Goal: Task Accomplishment & Management: Manage account settings

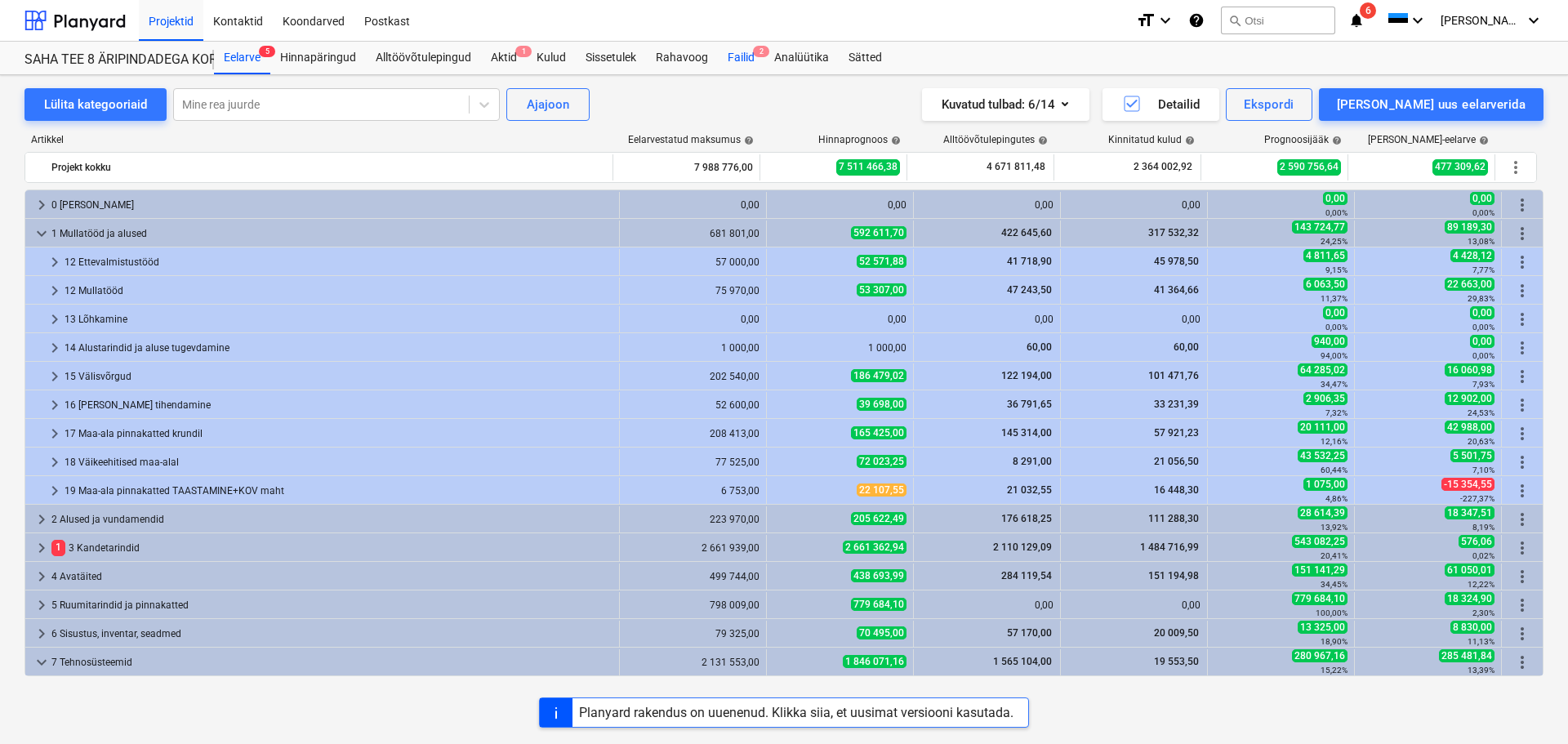
drag, startPoint x: 0, startPoint y: 0, endPoint x: 726, endPoint y: 50, distance: 727.7
click at [726, 50] on div "Failid 2" at bounding box center [741, 58] width 47 height 32
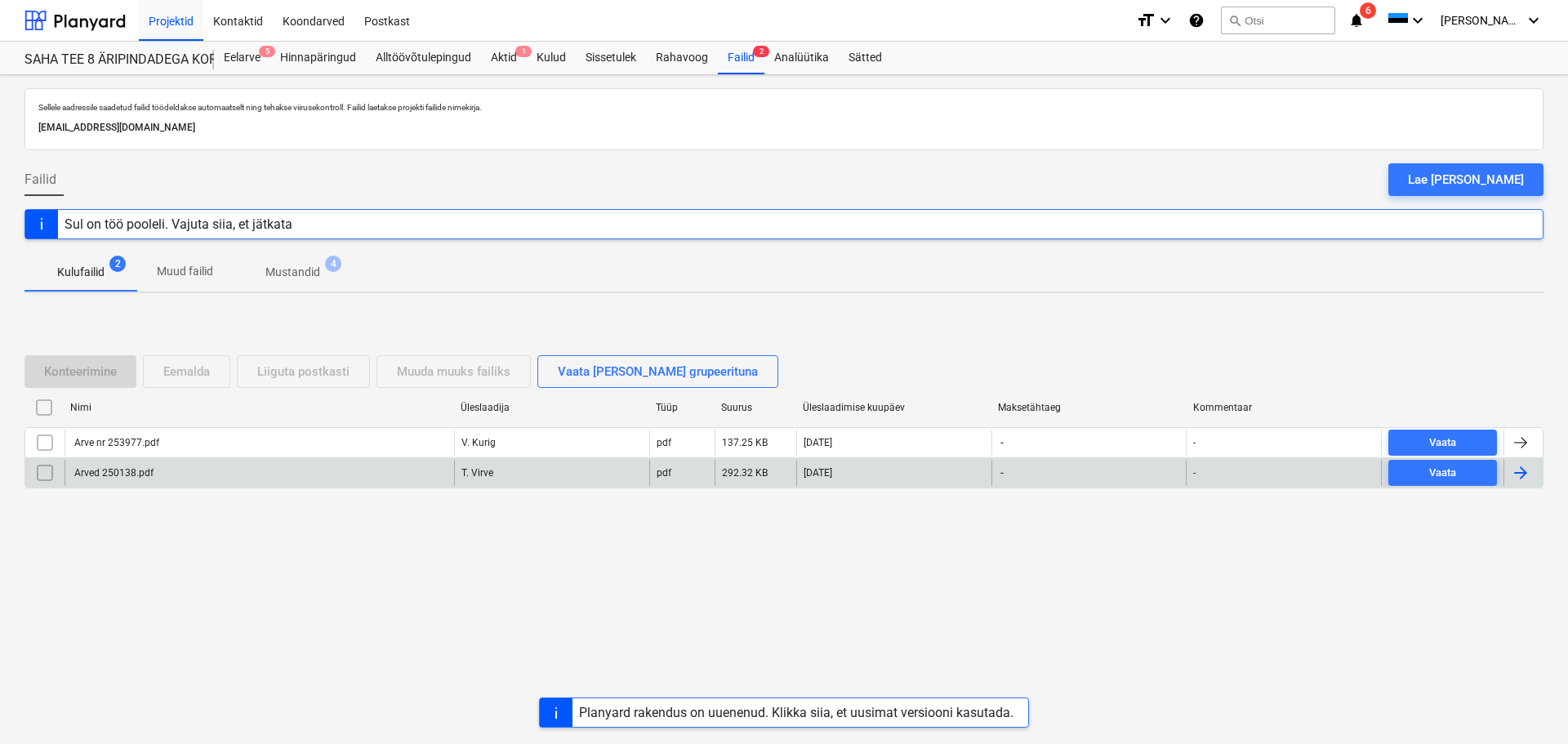
click at [158, 472] on div "Arved 250138.pdf" at bounding box center [259, 472] width 389 height 26
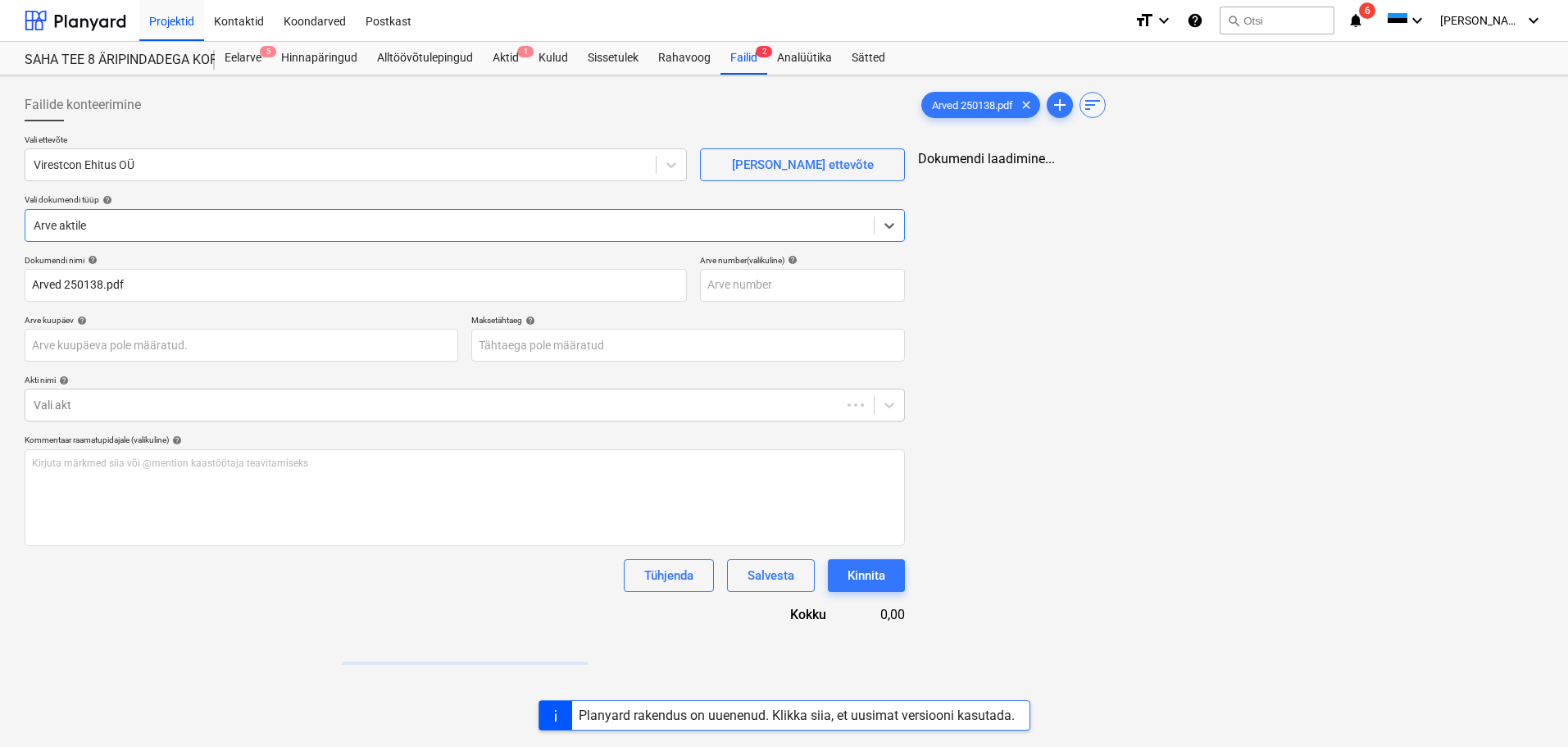
type input "Arved 250138.pdf"
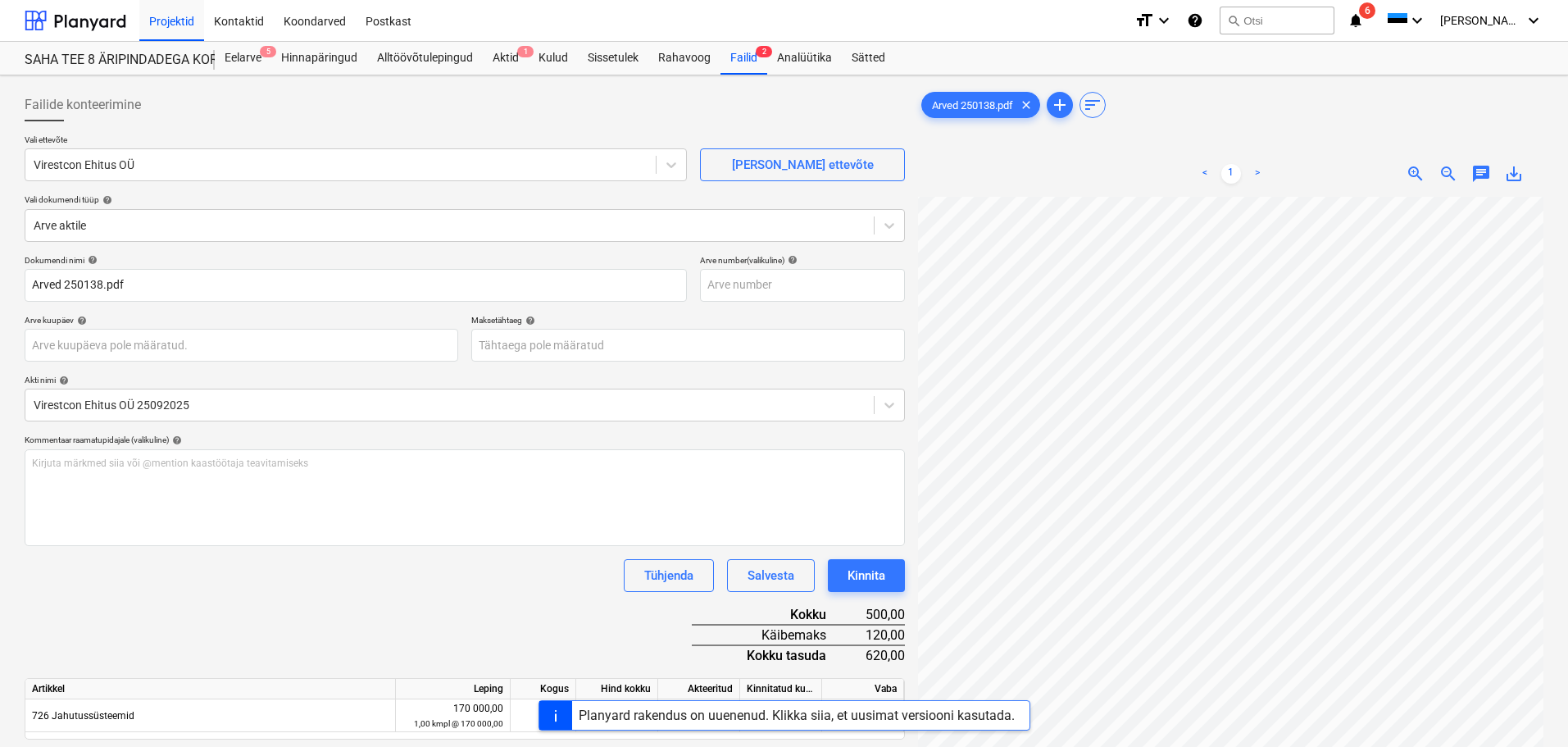
scroll to position [0, 115]
click at [635, 352] on body "Projektid Kontaktid Koondarved Postkast format_size keyboard_arrow_down help se…" at bounding box center [784, 374] width 1568 height 747
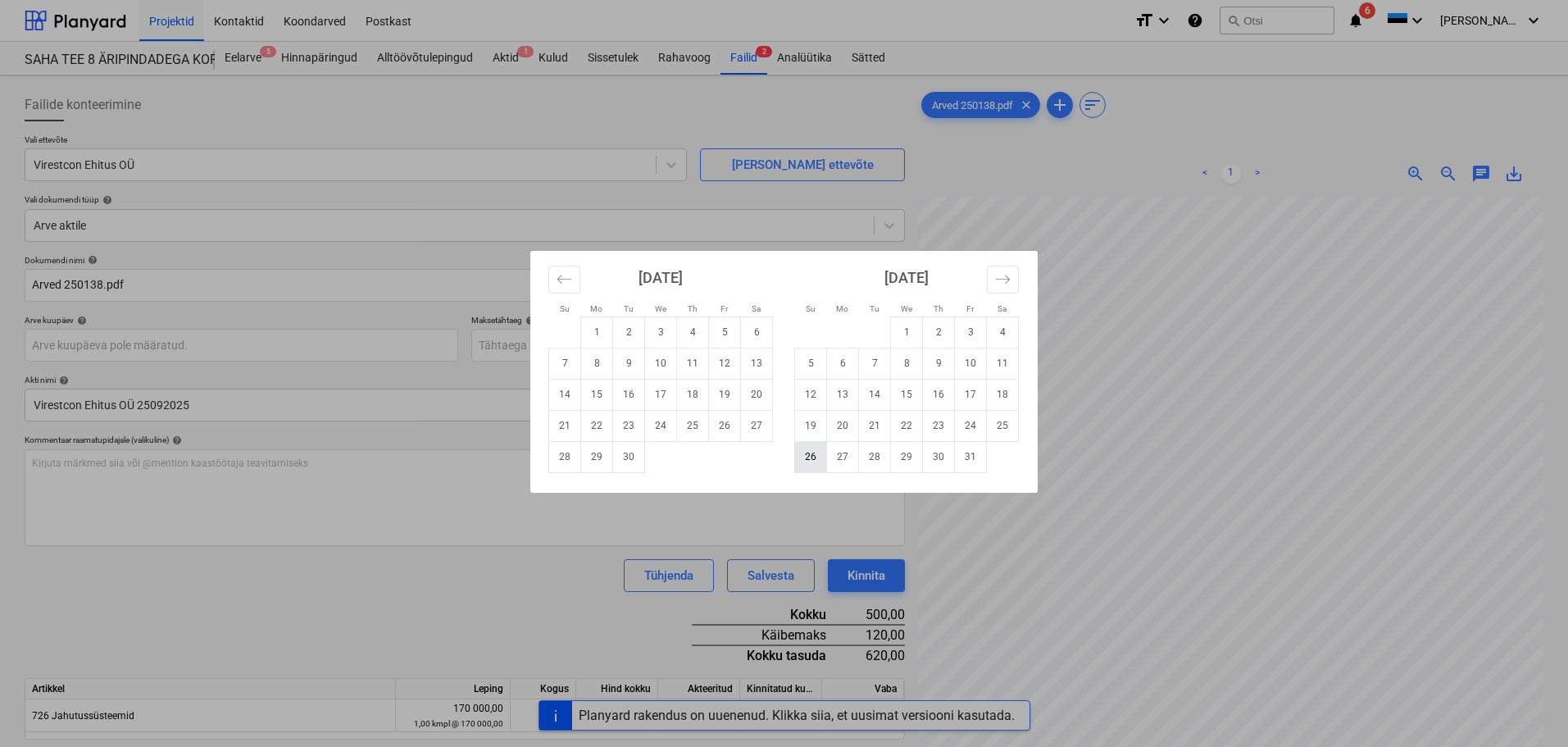
click at [803, 456] on td "26" at bounding box center [810, 456] width 32 height 32
type input "[DATE]"
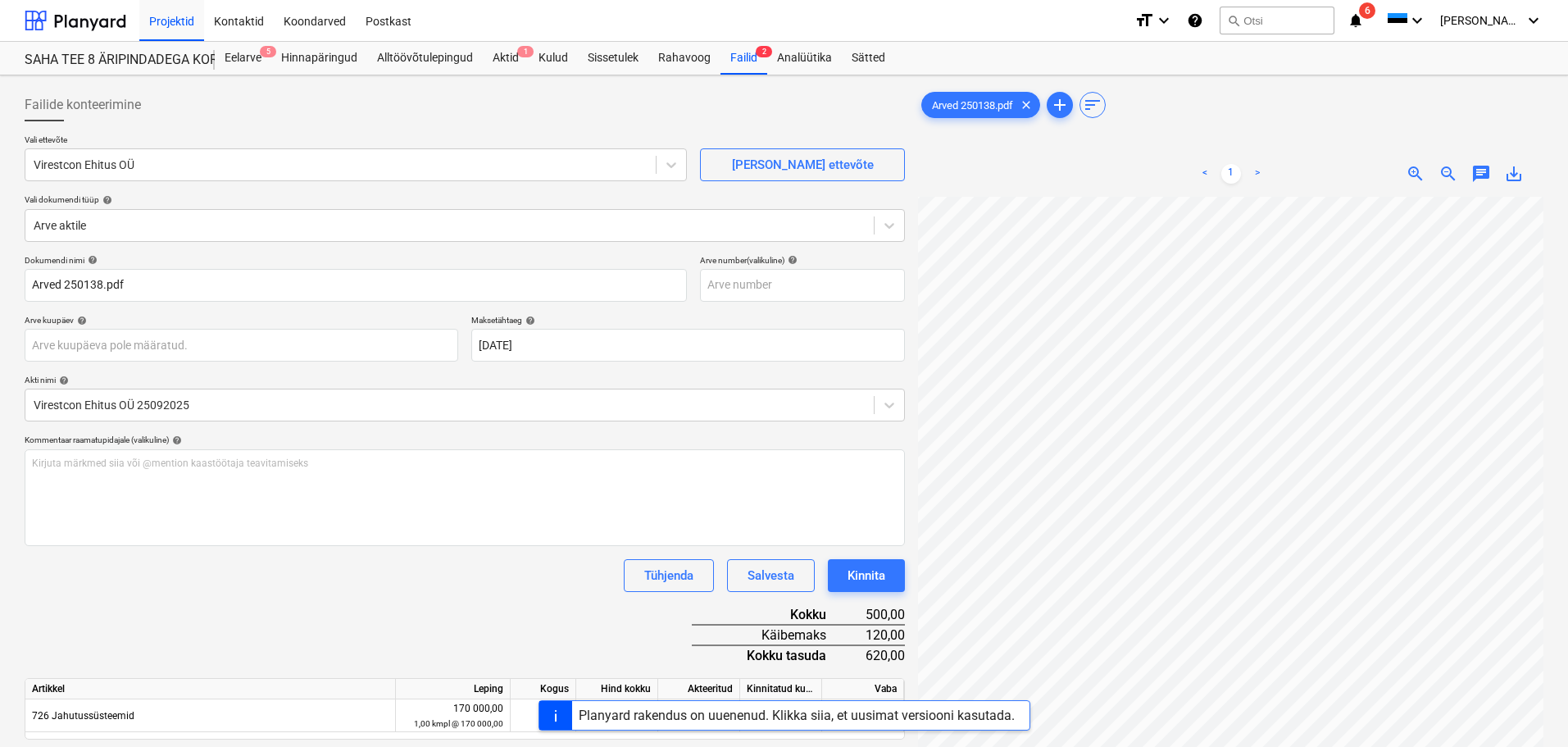
click at [539, 605] on div "Dokumendi nimi help Arved 250138.pdf Arve number (valikuline) help Arve kuupäev…" at bounding box center [465, 521] width 881 height 530
click at [874, 566] on div "Kinnita" at bounding box center [866, 576] width 38 height 22
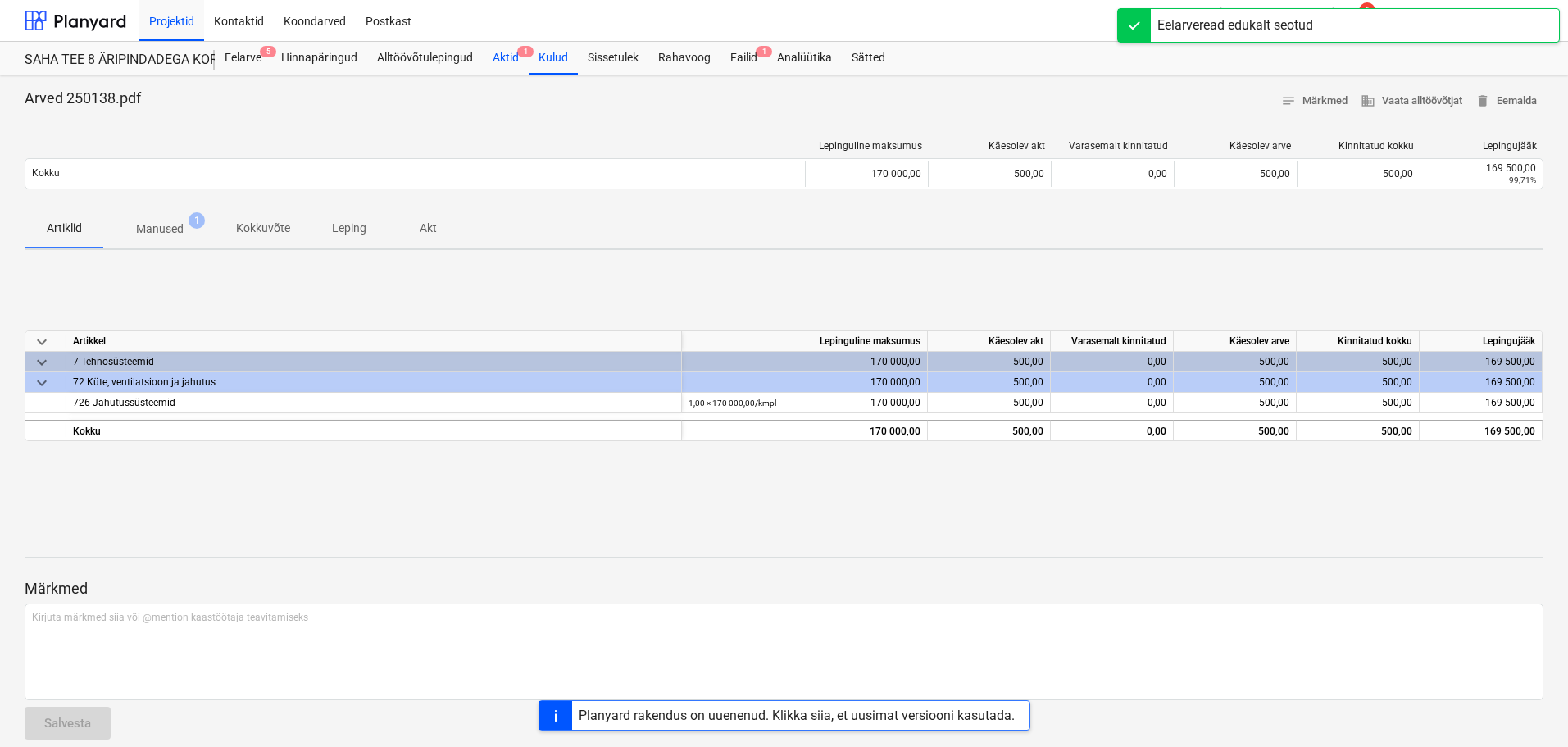
click at [509, 57] on div "Aktid 1" at bounding box center [505, 58] width 46 height 32
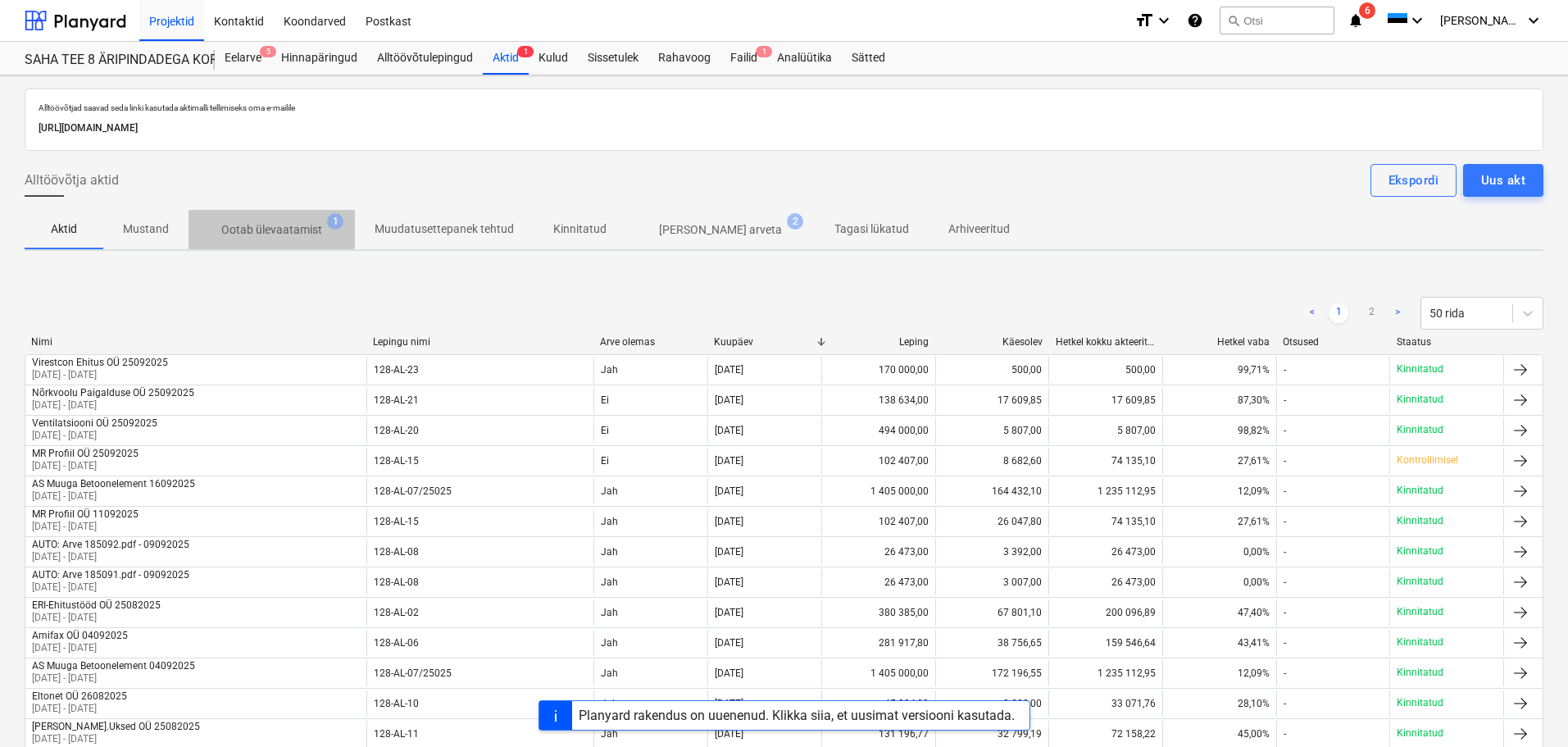
click at [254, 220] on span "Ootab ülevaatamist 1" at bounding box center [272, 229] width 166 height 30
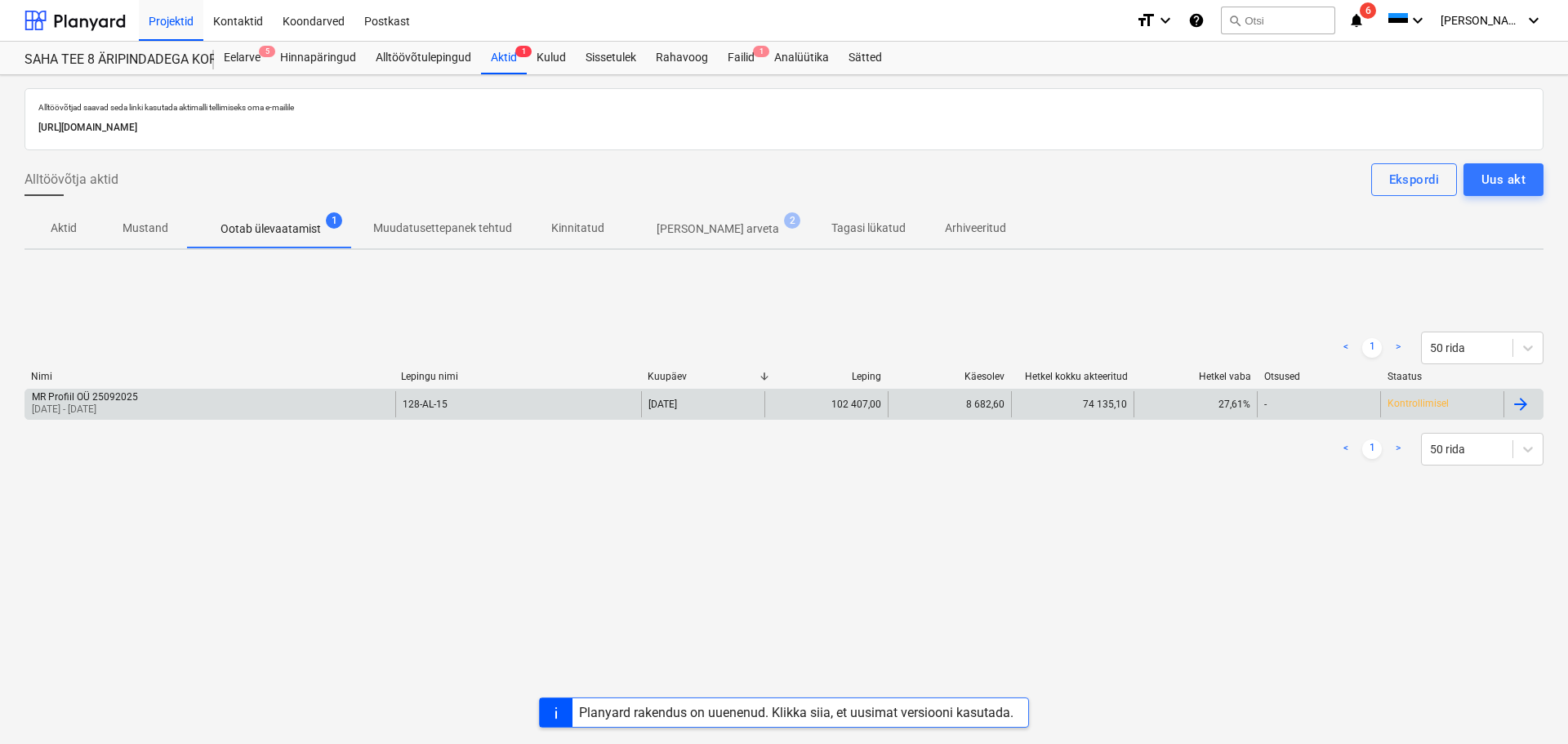
click at [178, 402] on div "MR Profiil OÜ 25092025 [DATE] - [DATE]" at bounding box center [209, 403] width 370 height 26
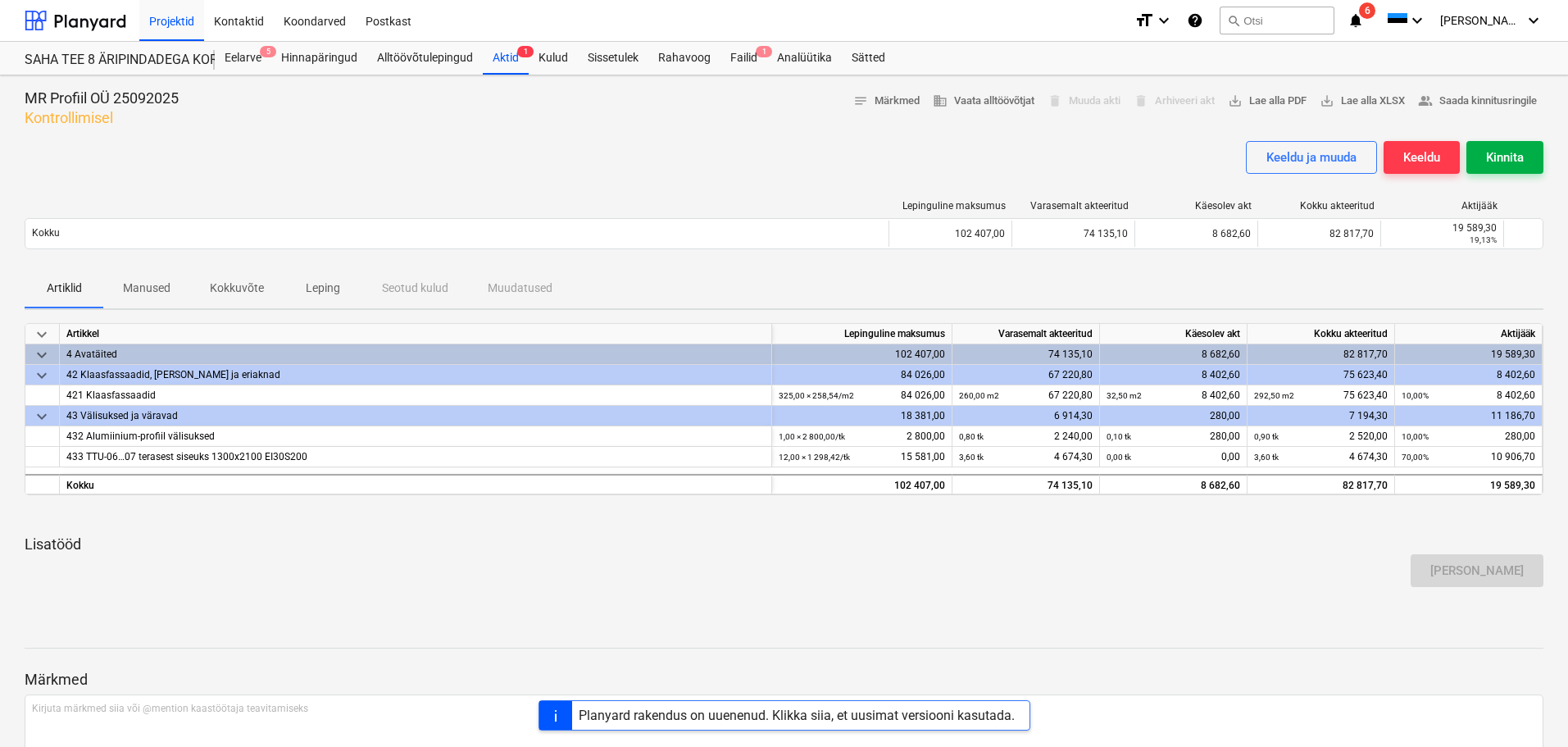
click at [1507, 161] on div "Kinnita" at bounding box center [1505, 158] width 38 height 22
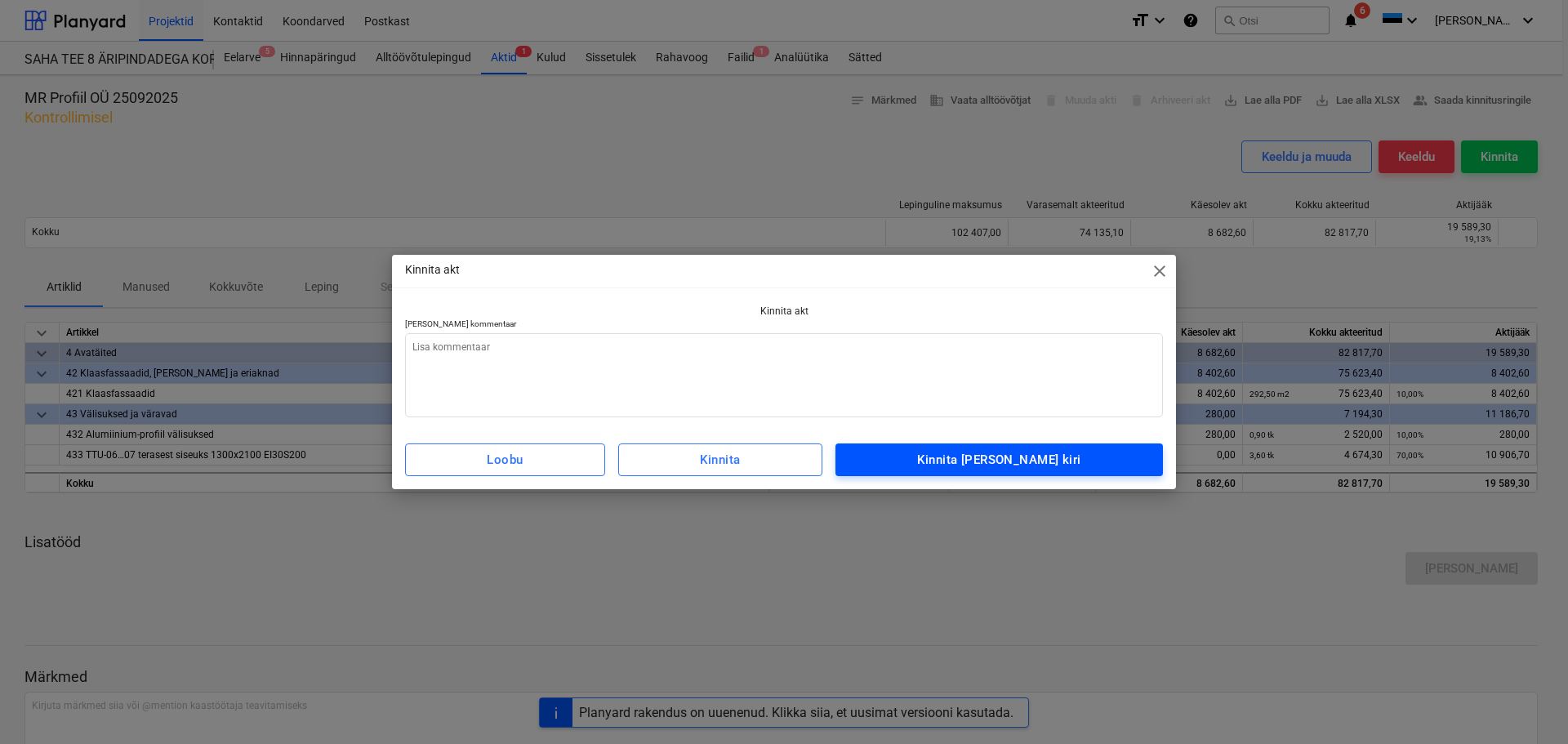
click at [1065, 464] on div "Kinnita [PERSON_NAME] kiri" at bounding box center [999, 460] width 164 height 22
type textarea "x"
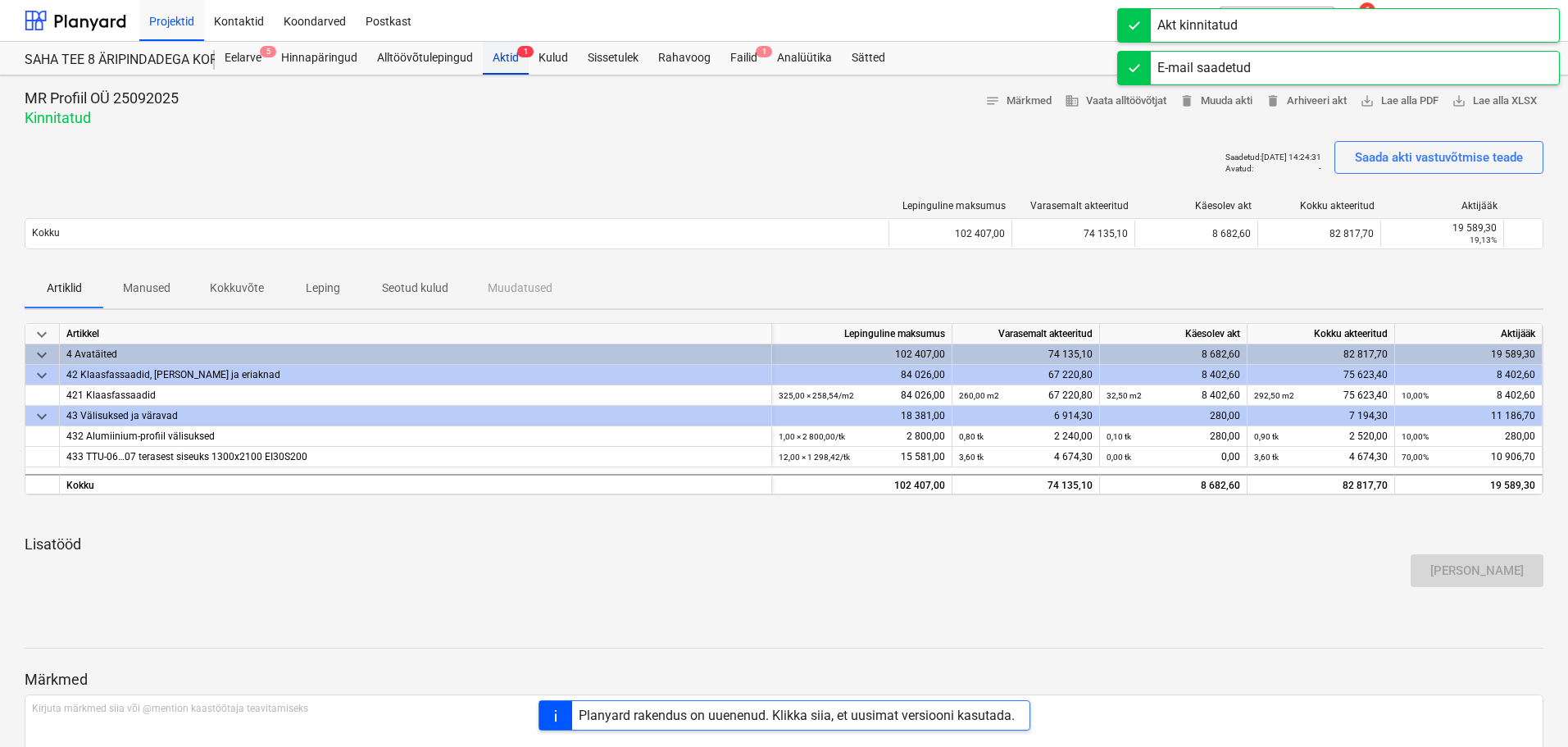
click at [507, 53] on div "Aktid 1" at bounding box center [505, 58] width 46 height 32
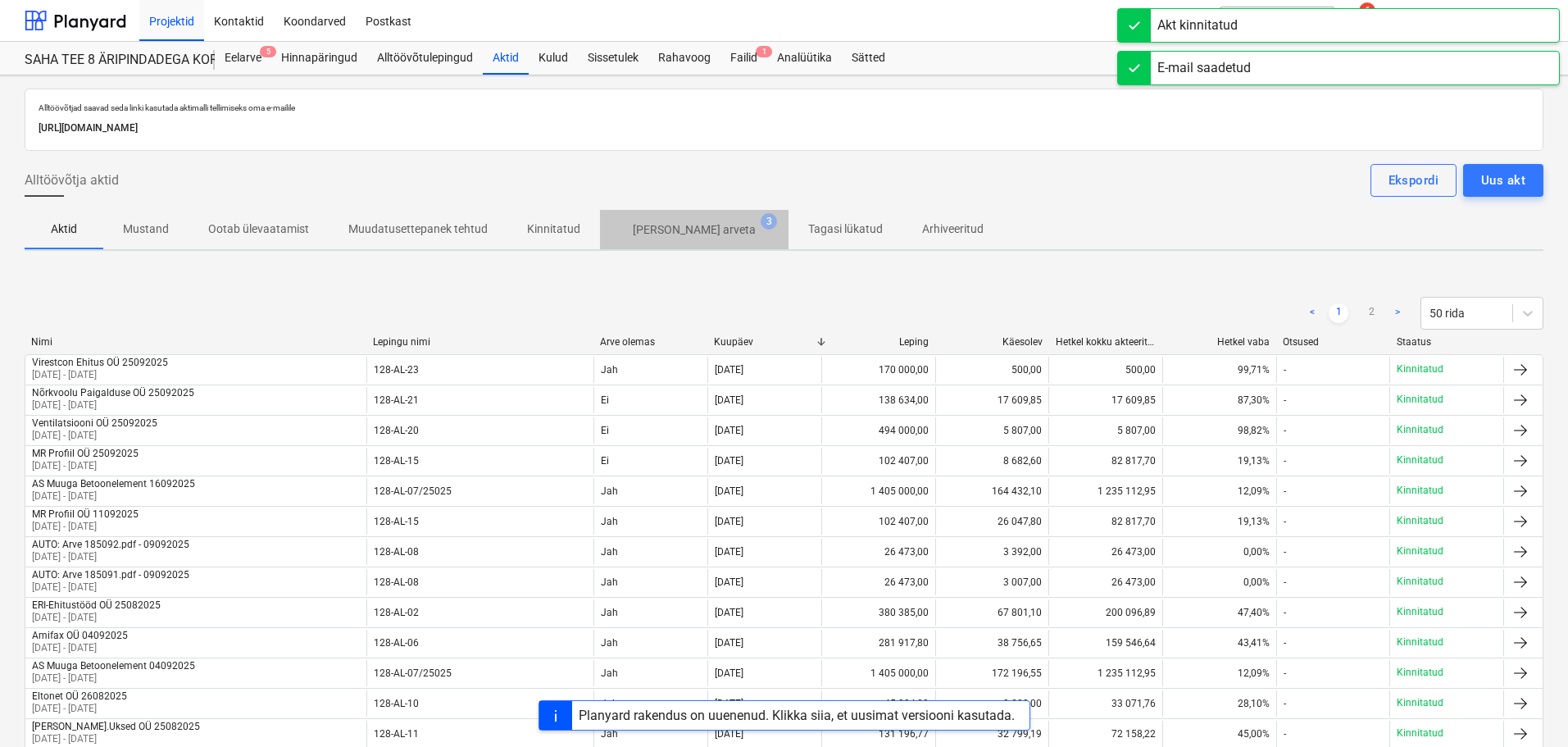
click at [706, 223] on span "[PERSON_NAME] arveta 3" at bounding box center [694, 229] width 189 height 30
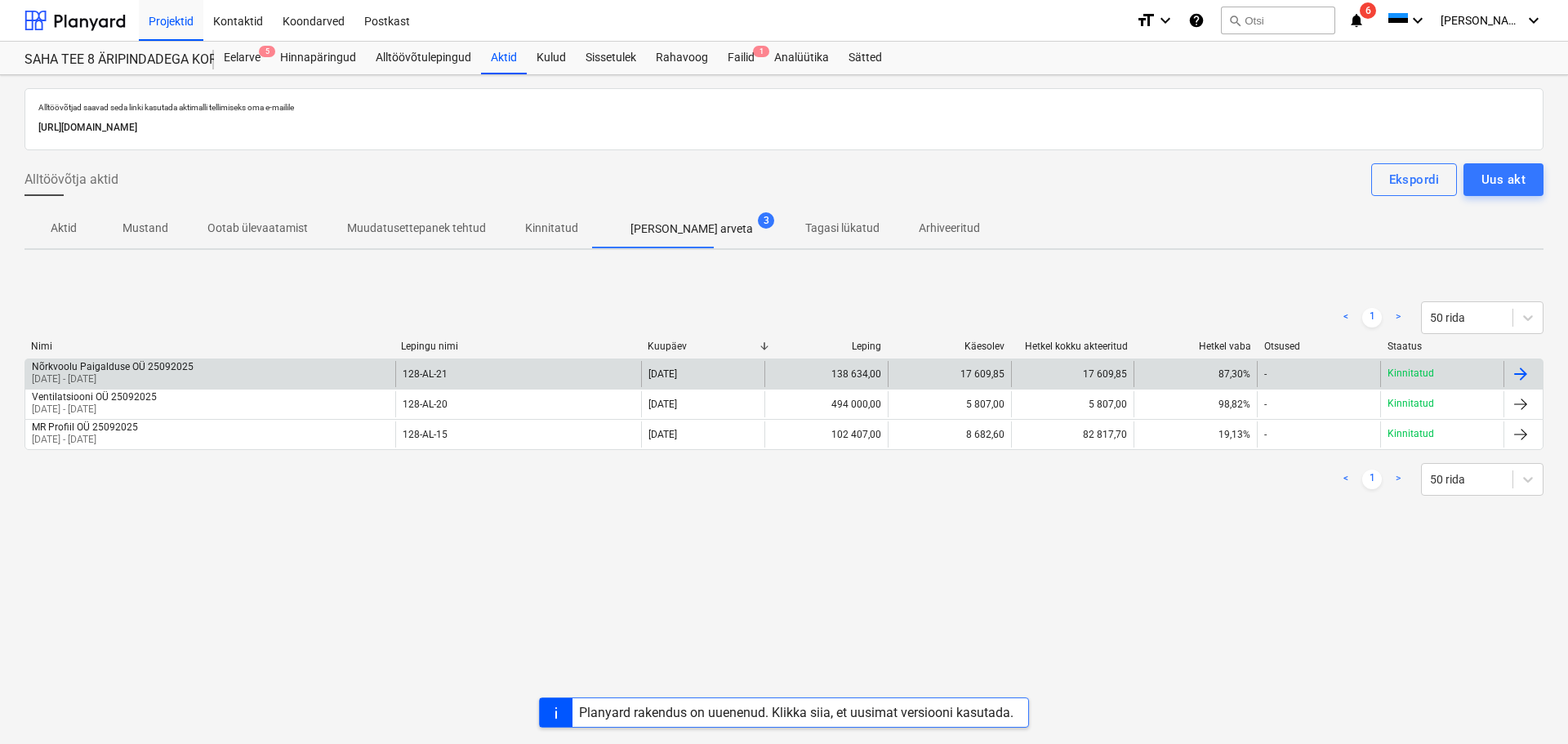
click at [161, 372] on div "Nõrkvoolu Paigalduse OÜ 25092025" at bounding box center [112, 367] width 162 height 12
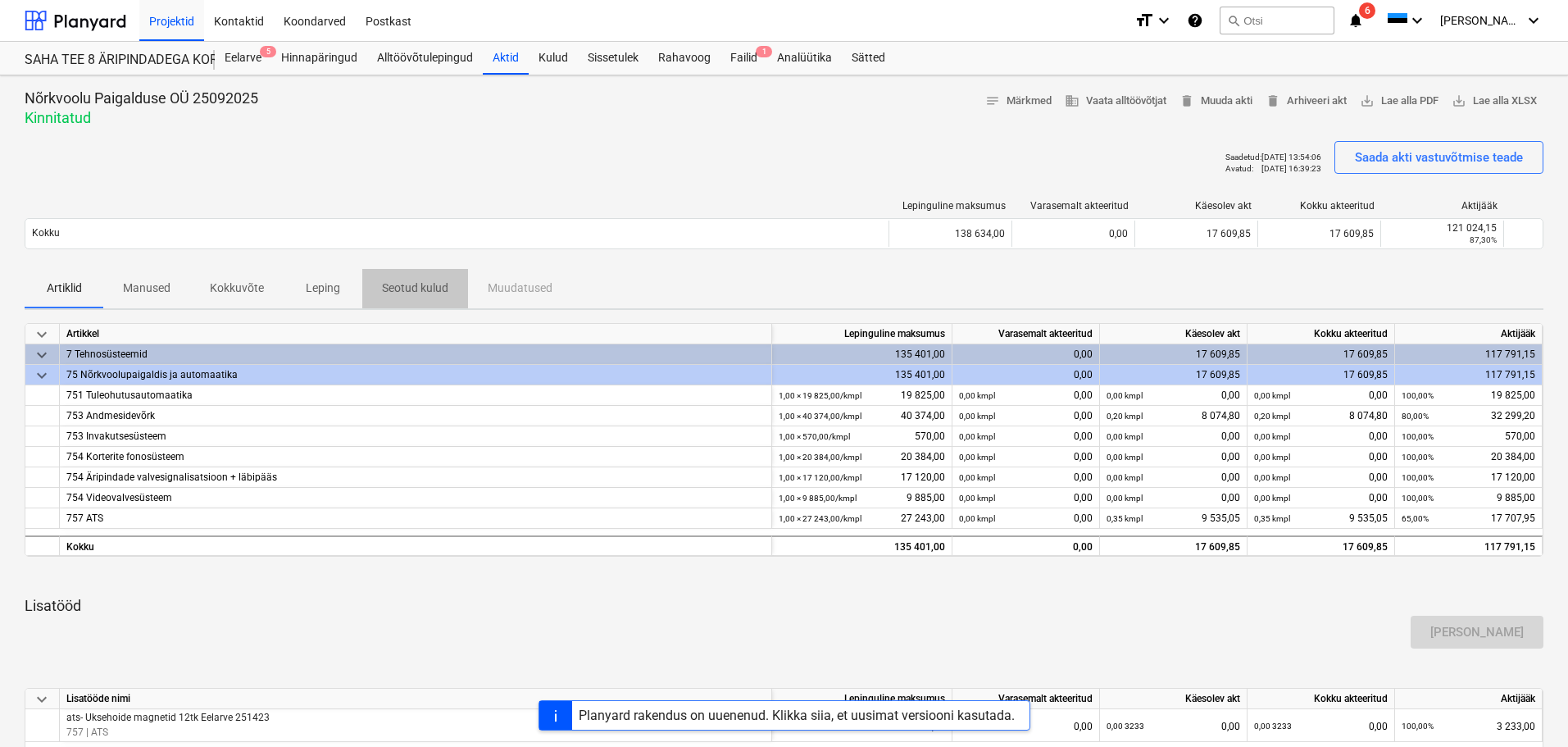
click at [401, 281] on p "Seotud kulud" at bounding box center [415, 288] width 67 height 17
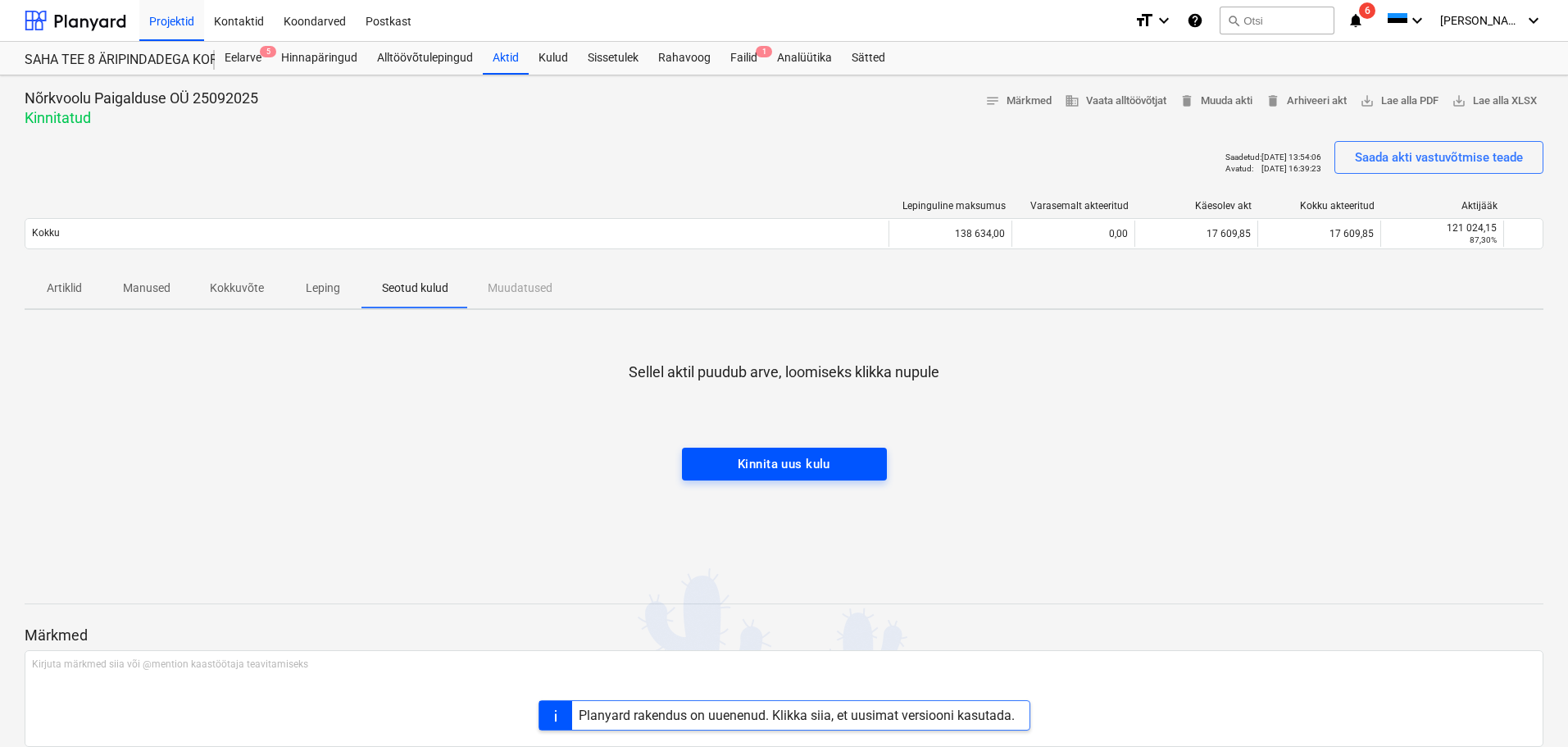
click at [761, 456] on div "Kinnita uus kulu" at bounding box center [784, 464] width 93 height 22
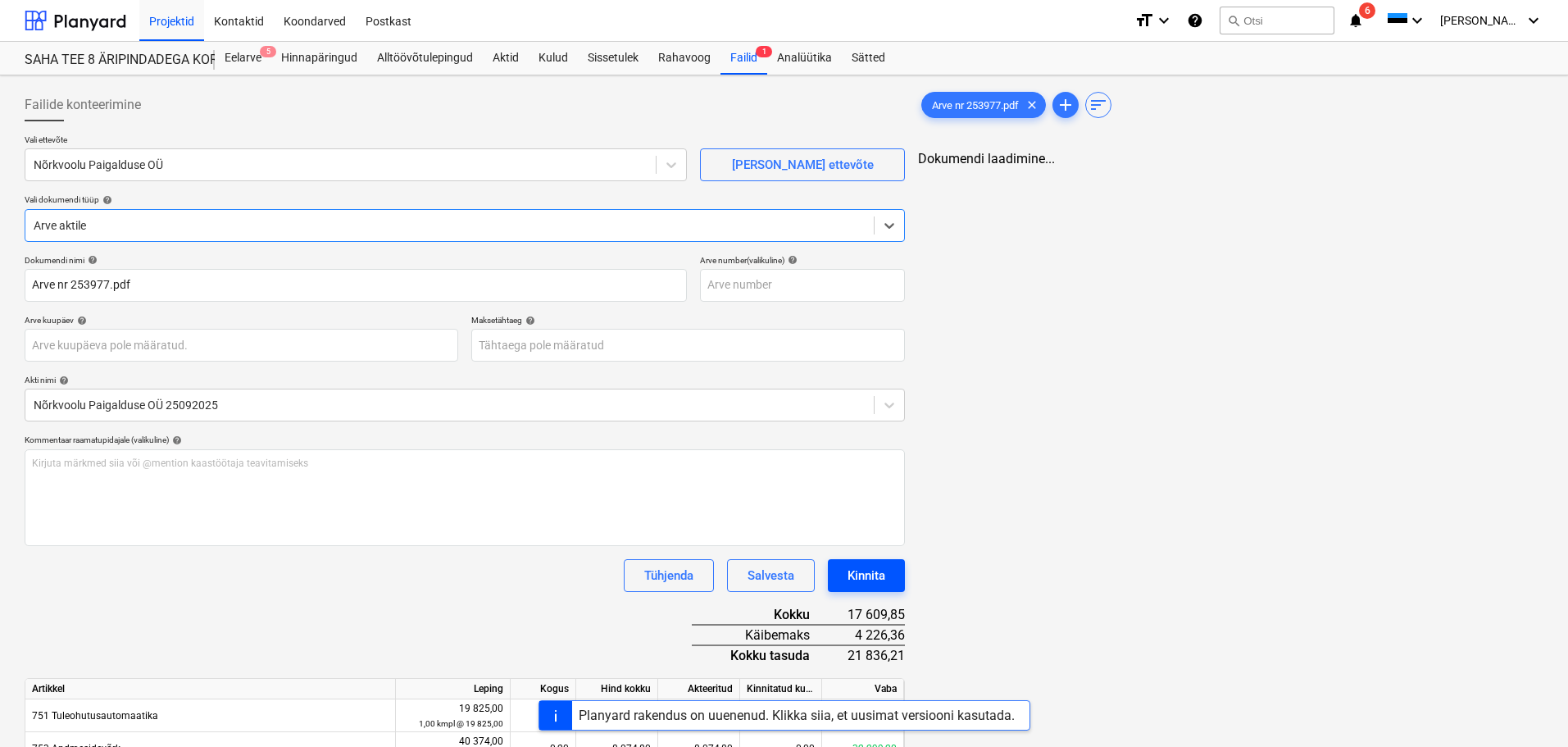
type input "Arve nr 253977.pdf"
click at [1042, 98] on span "clear" at bounding box center [1032, 105] width 20 height 20
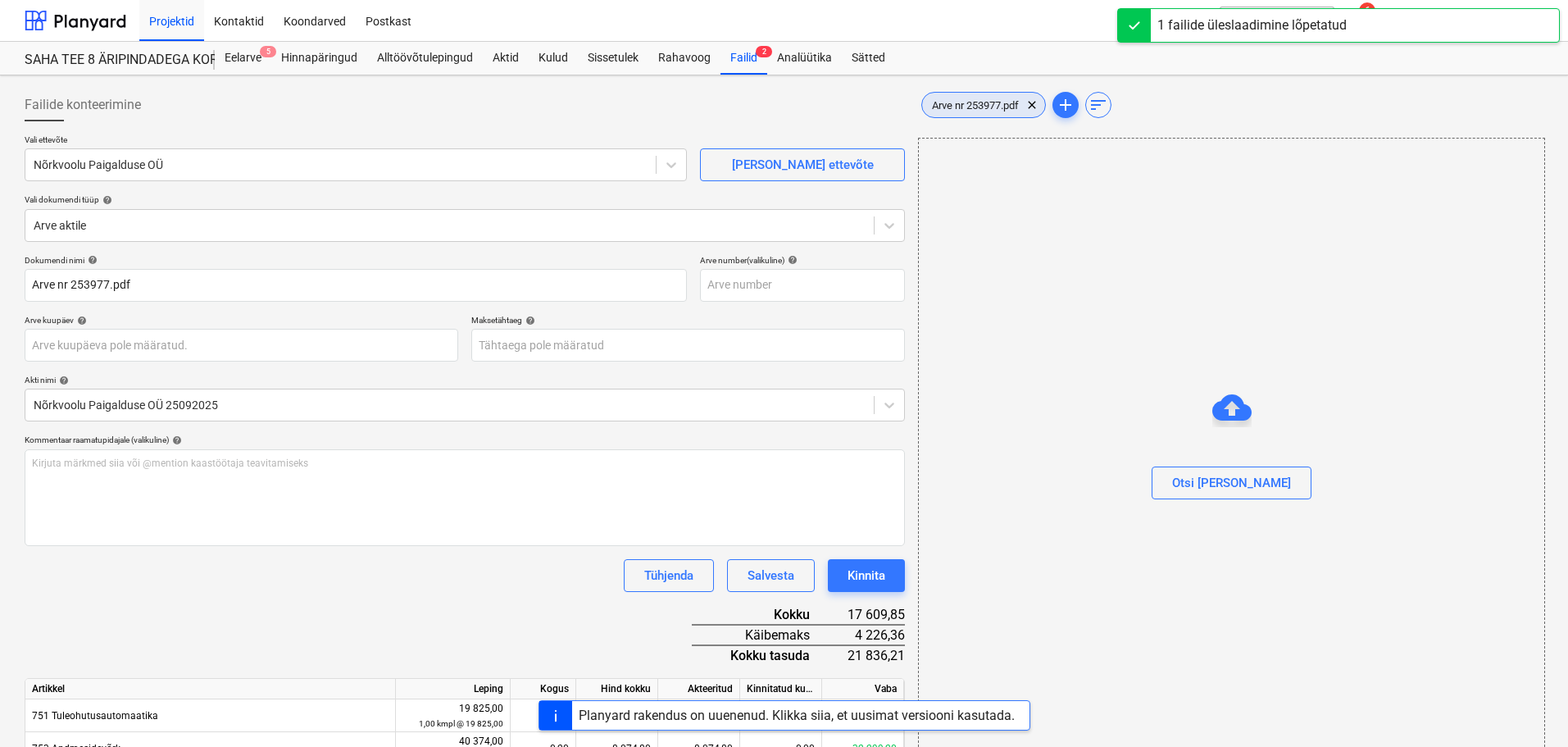
click at [966, 112] on div "Arve nr 253977.pdf clear" at bounding box center [983, 105] width 125 height 26
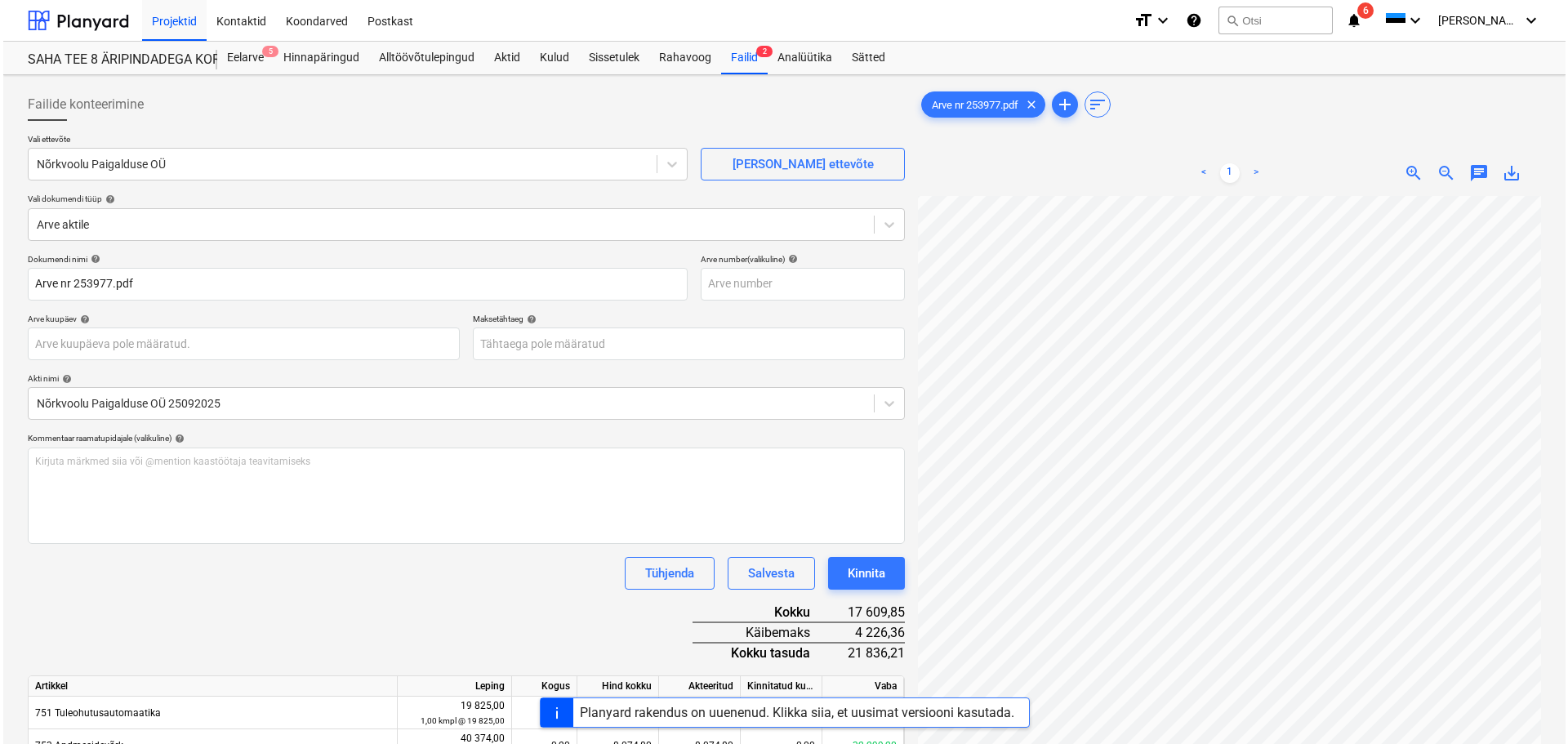
scroll to position [41, 114]
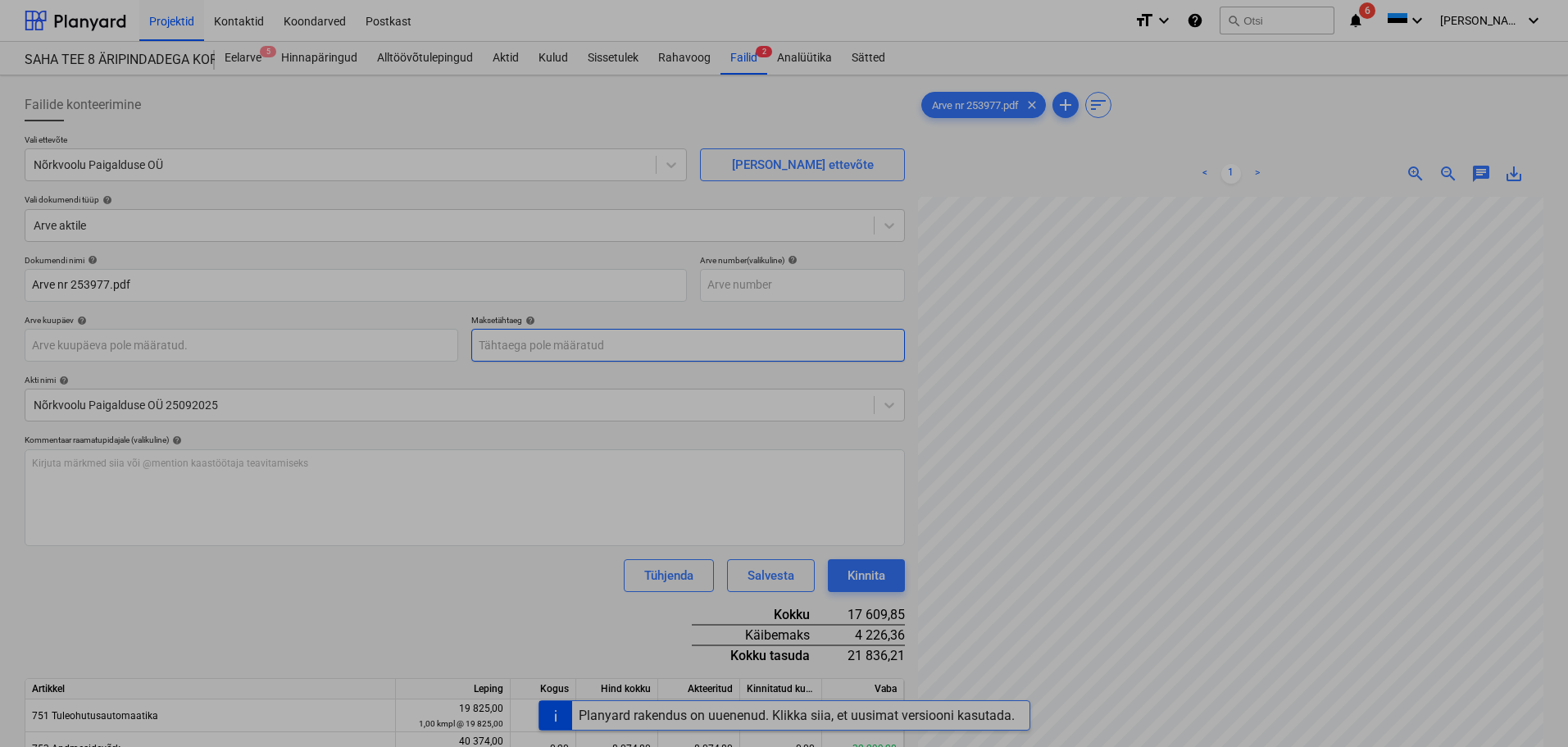
click at [616, 347] on body "Projektid Kontaktid Koondarved Postkast format_size keyboard_arrow_down help se…" at bounding box center [784, 374] width 1568 height 747
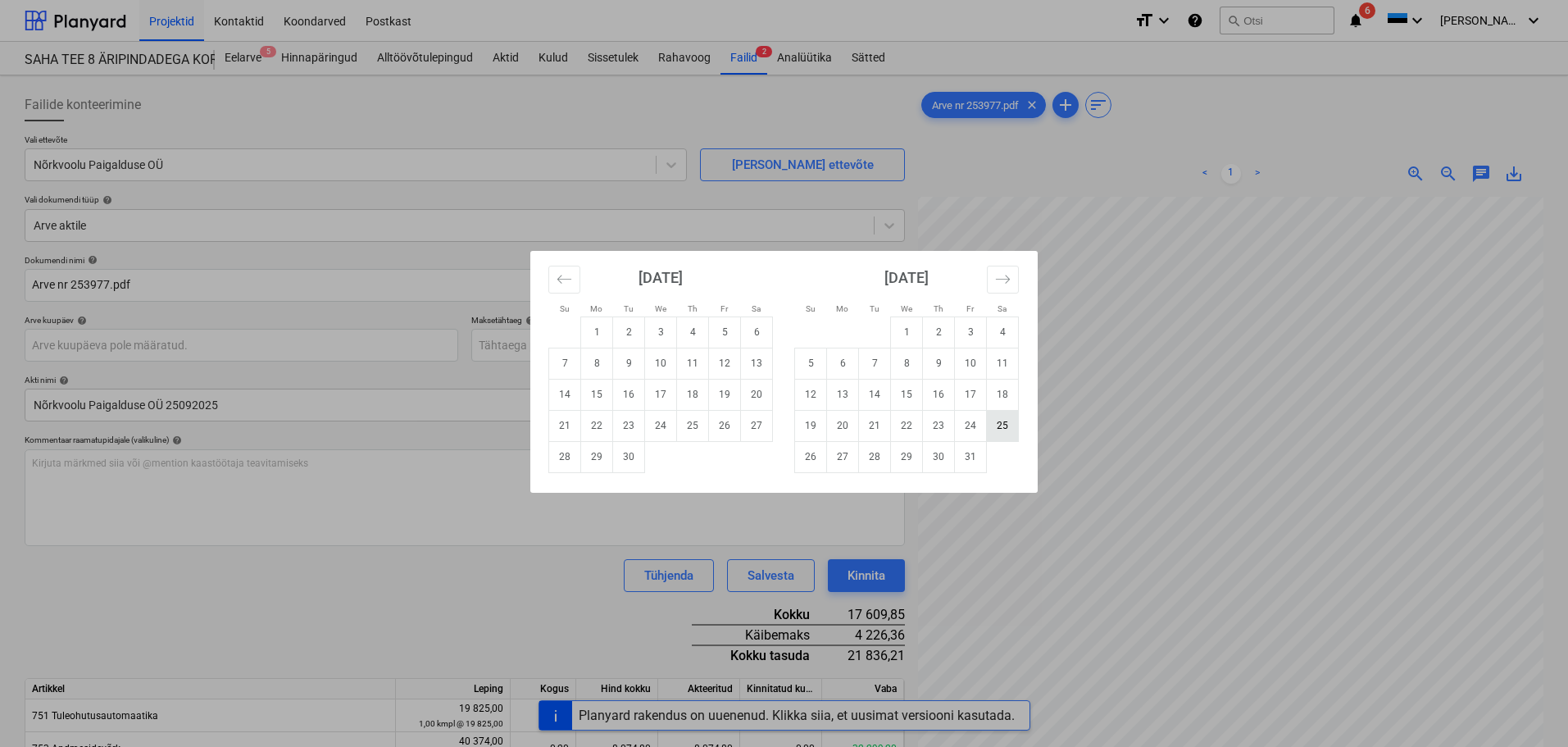
click at [1009, 425] on td "25" at bounding box center [1002, 425] width 32 height 32
type input "[DATE]"
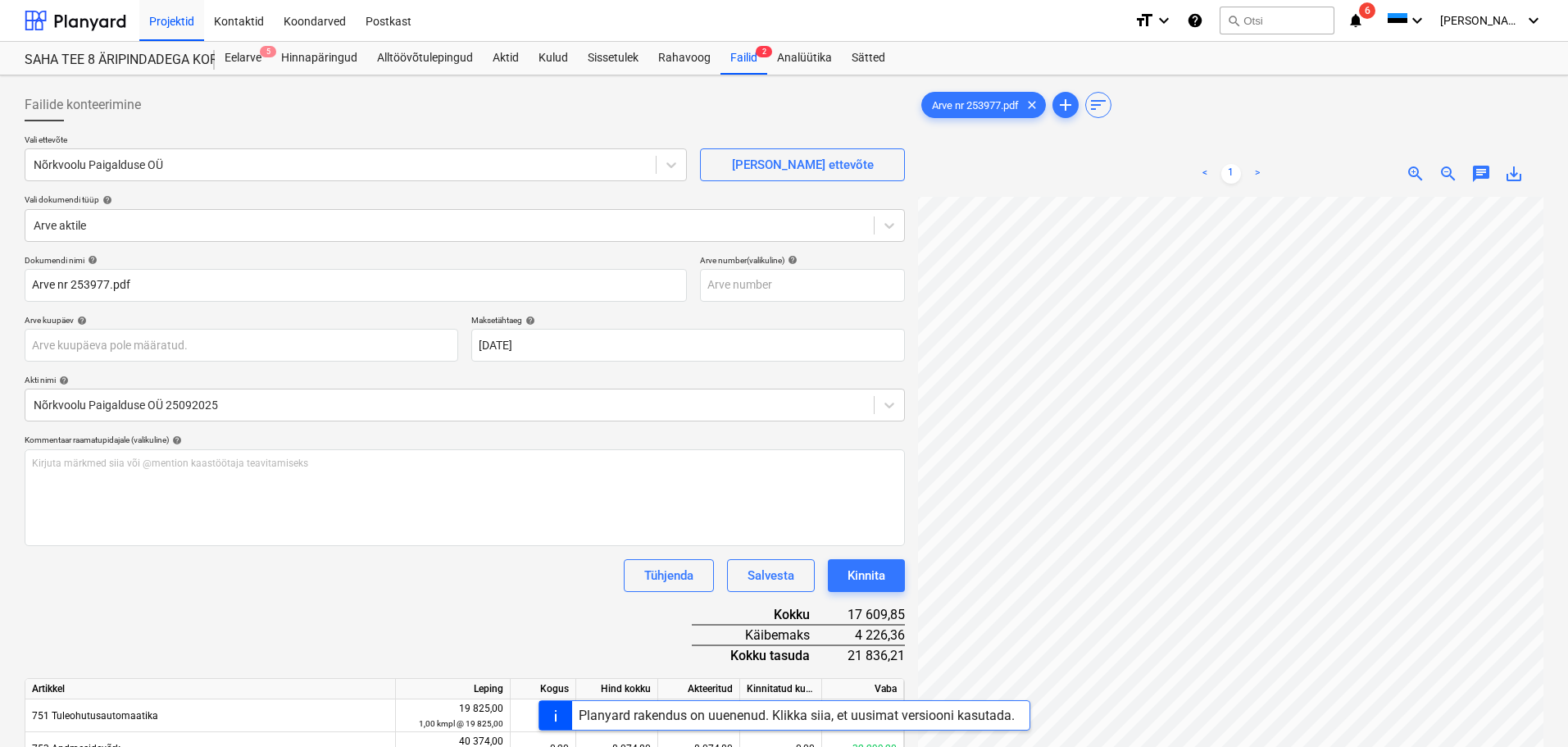
click at [580, 586] on div "Tühjenda Salvesta Kinnita" at bounding box center [465, 576] width 881 height 32
click at [875, 575] on div "Kinnita" at bounding box center [866, 576] width 38 height 22
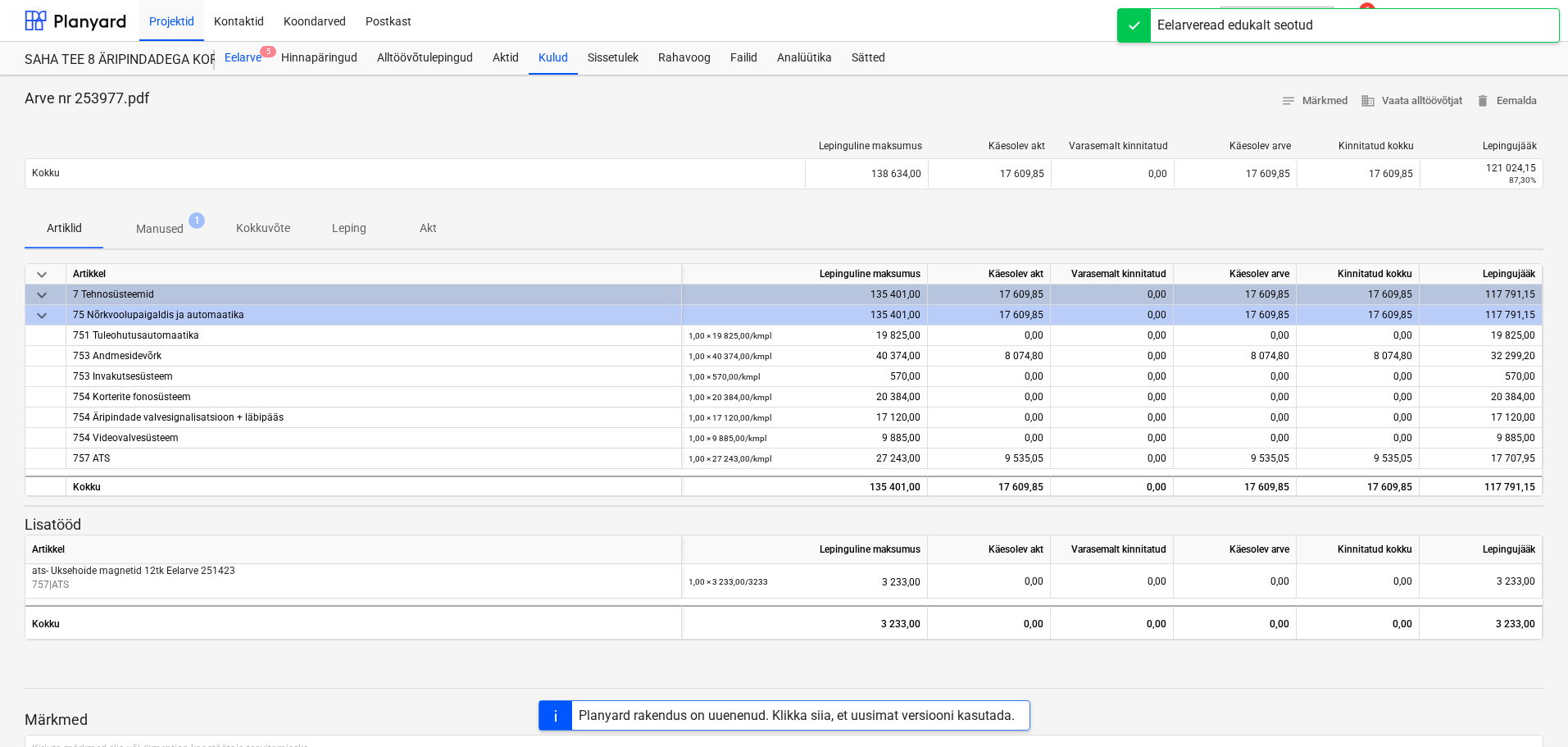
click at [250, 50] on div "Eelarve 5" at bounding box center [243, 58] width 57 height 32
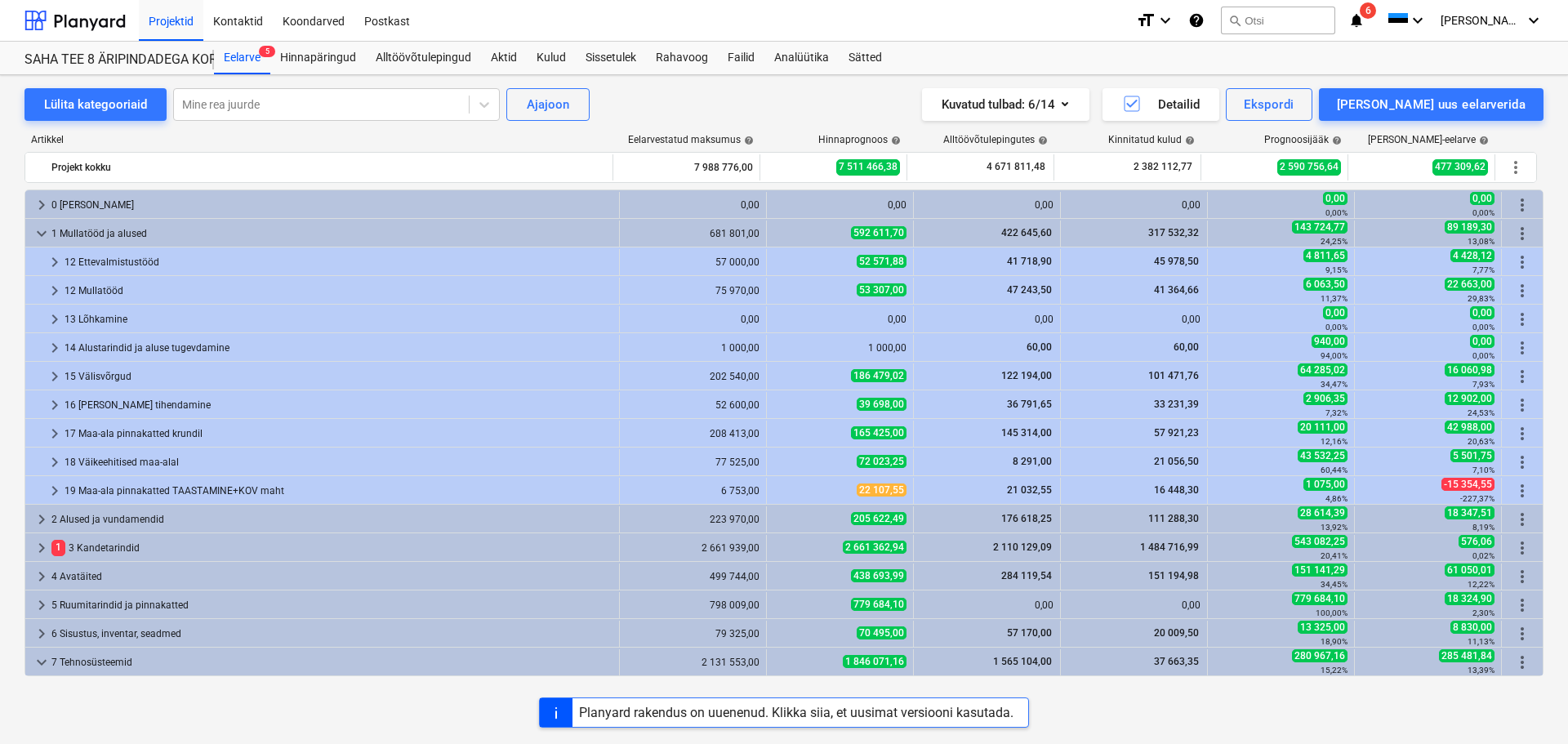
scroll to position [82, 0]
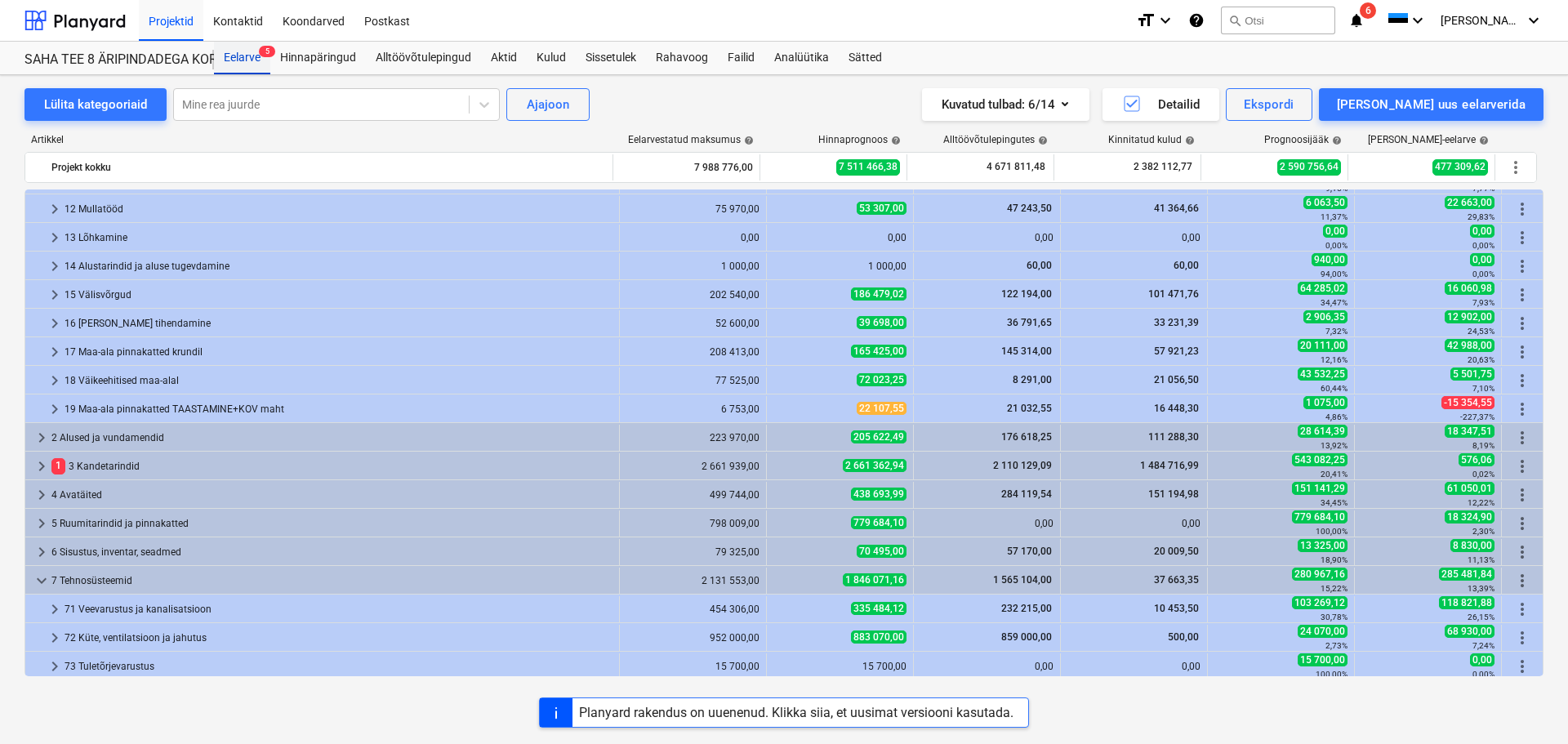
click at [243, 49] on div "Eelarve 5" at bounding box center [242, 58] width 57 height 32
